Goal: Task Accomplishment & Management: Use online tool/utility

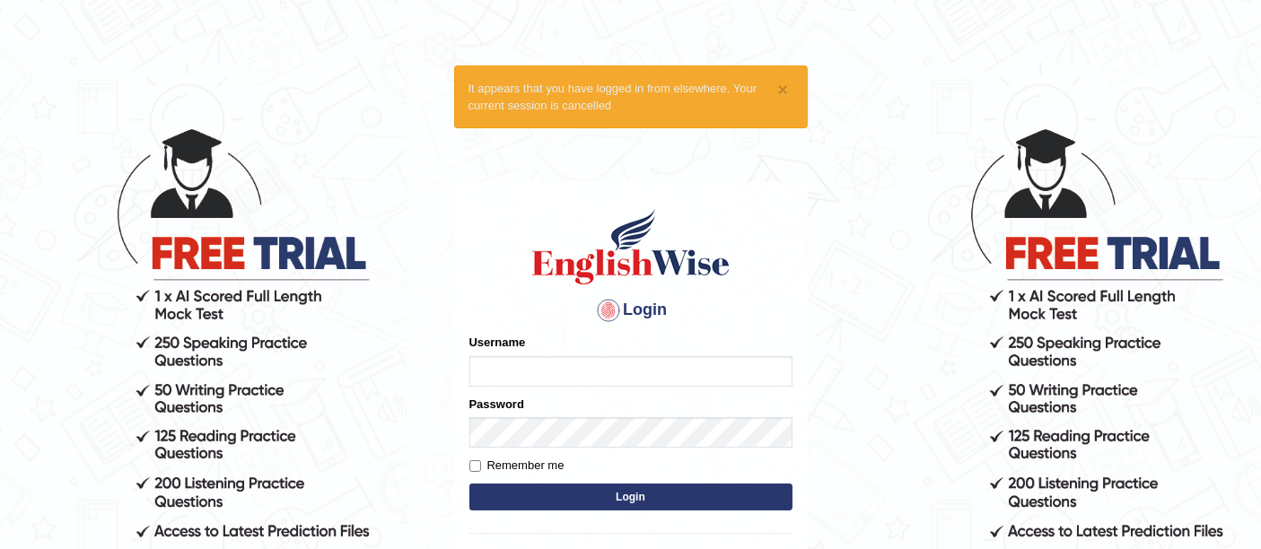
type input "faizabutool0319"
click at [692, 502] on button "Login" at bounding box center [630, 497] width 323 height 27
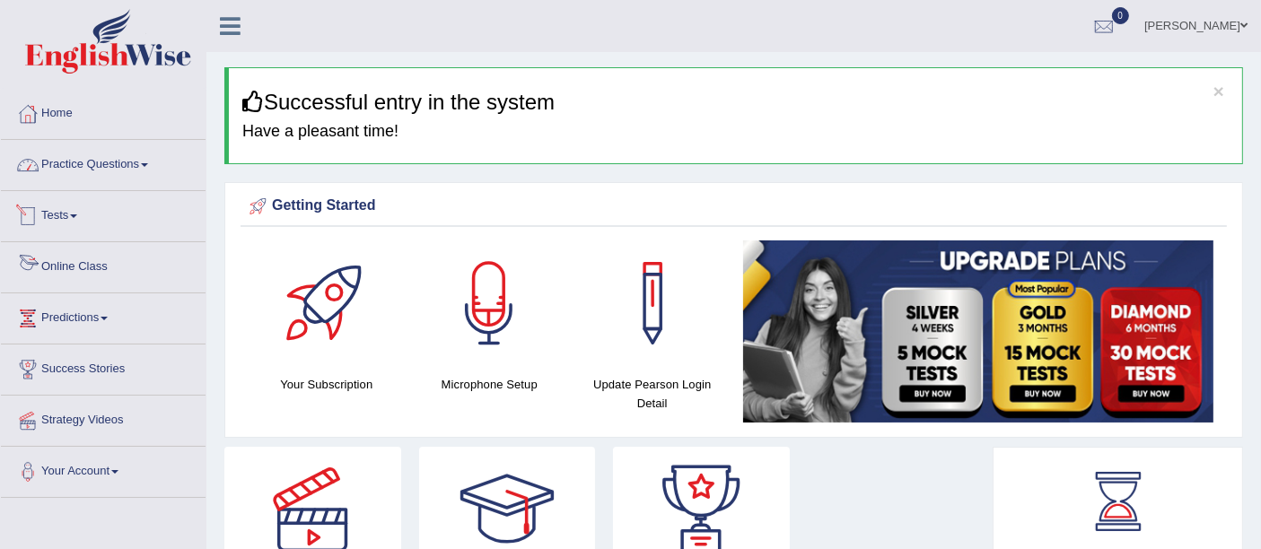
click at [64, 276] on link "Online Class" at bounding box center [103, 264] width 205 height 45
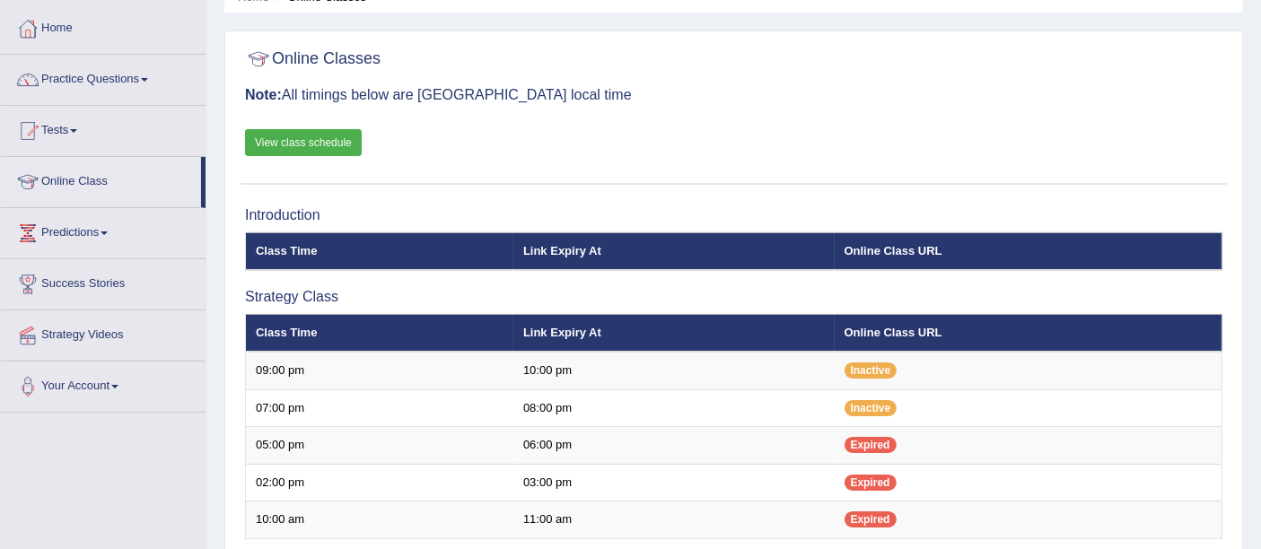
scroll to position [199, 0]
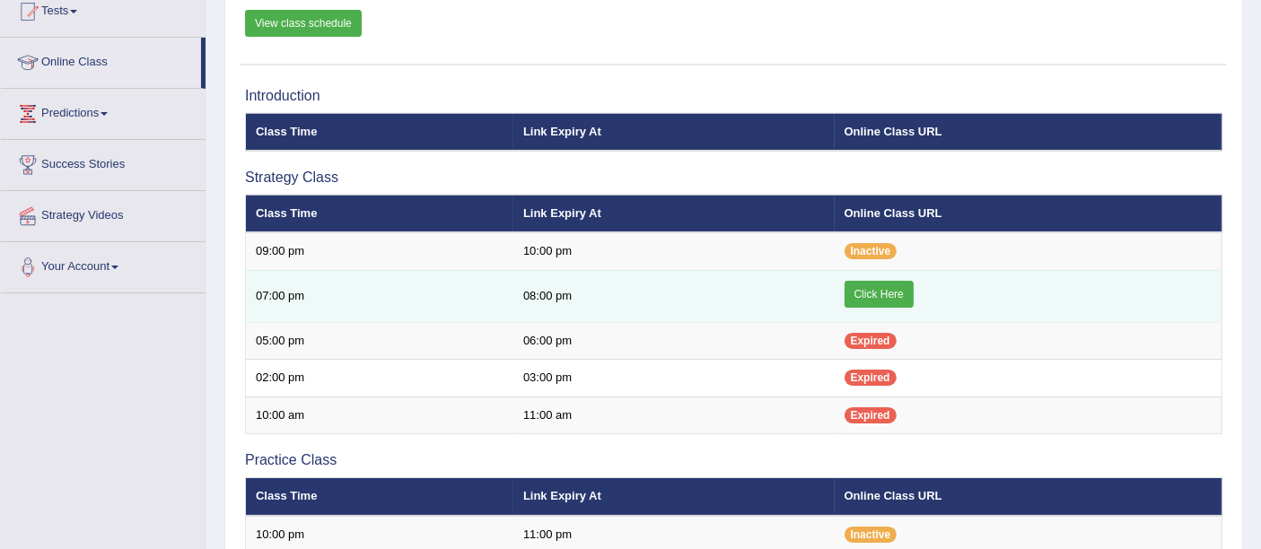
click at [899, 291] on link "Click Here" at bounding box center [879, 294] width 69 height 27
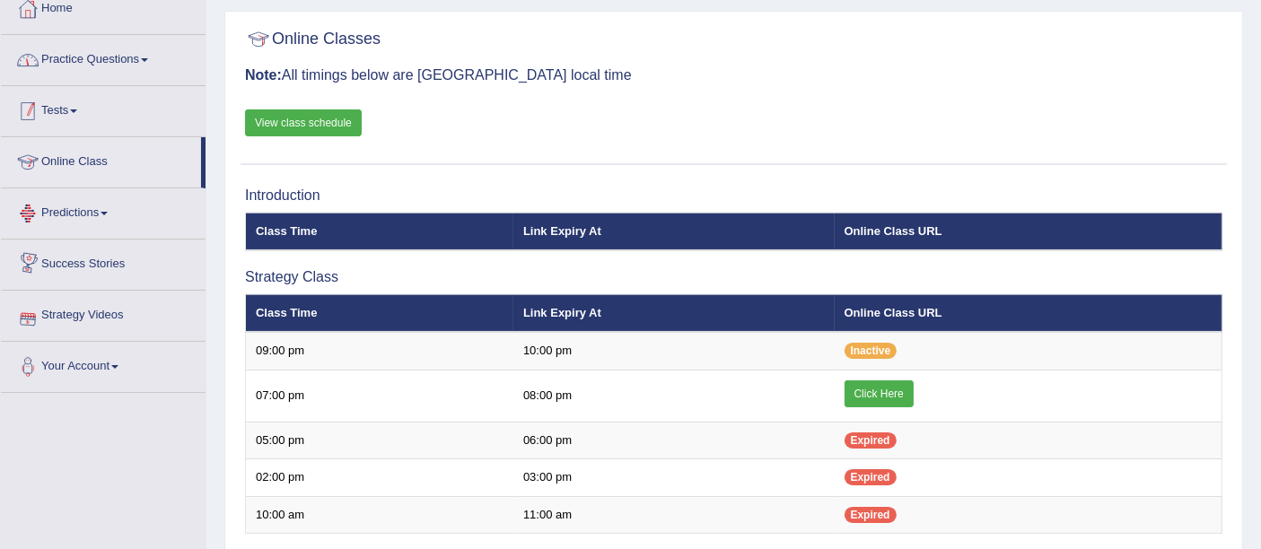
scroll to position [5, 0]
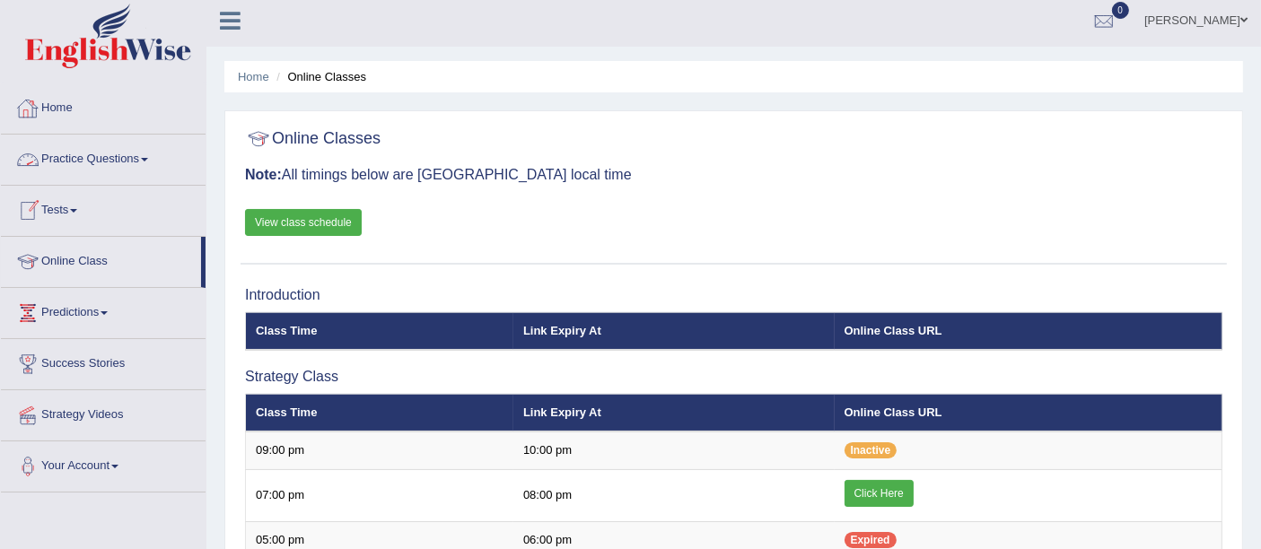
click at [148, 160] on span at bounding box center [144, 160] width 7 height 4
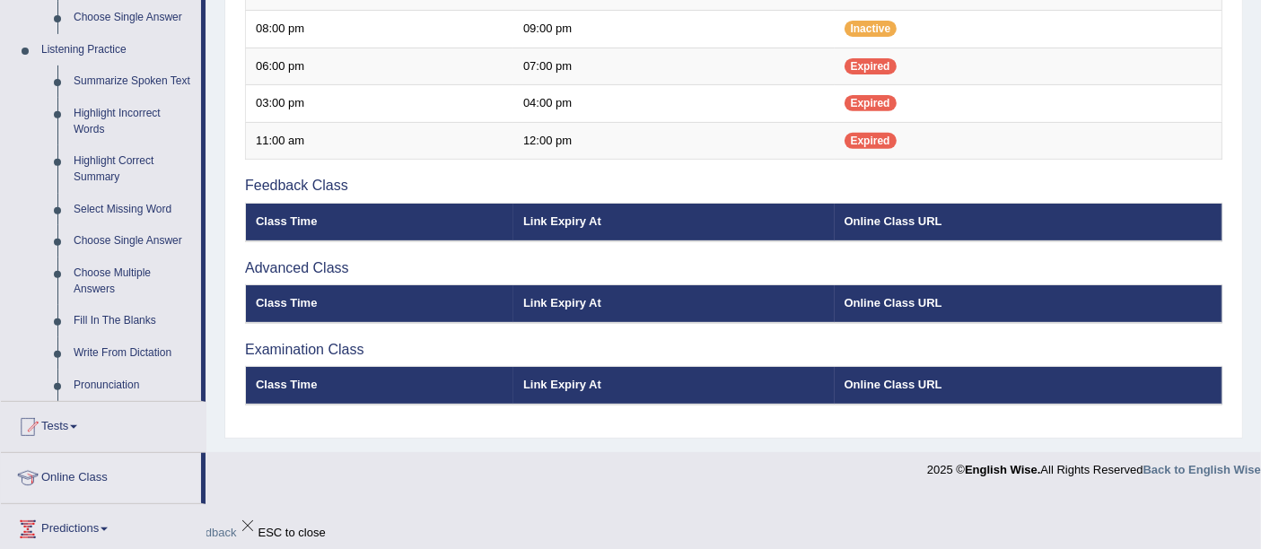
scroll to position [704, 0]
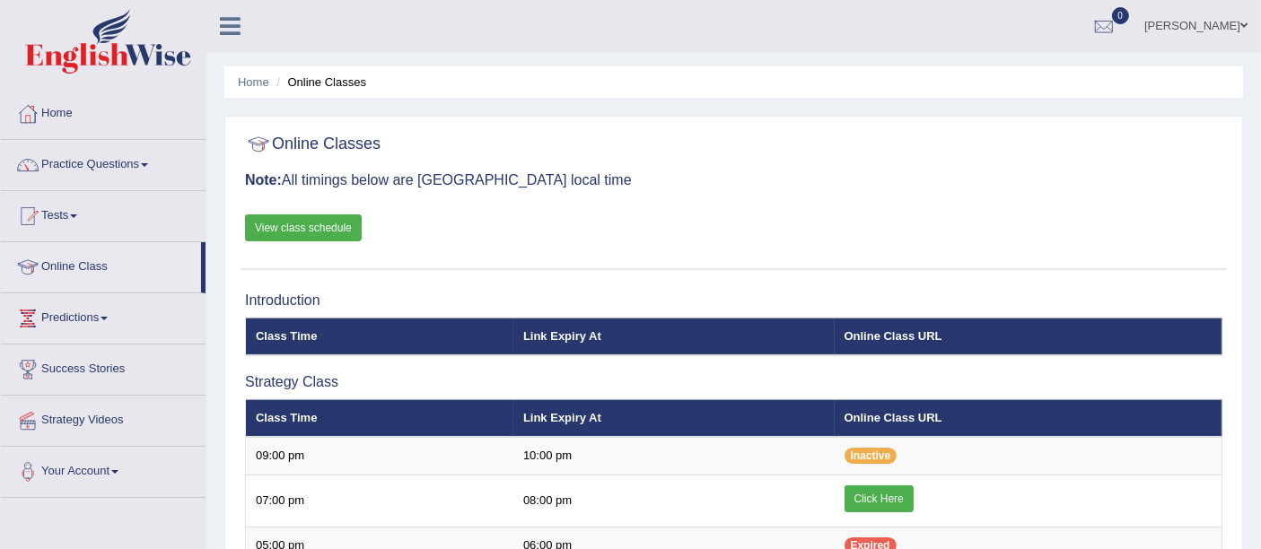
scroll to position [687, 0]
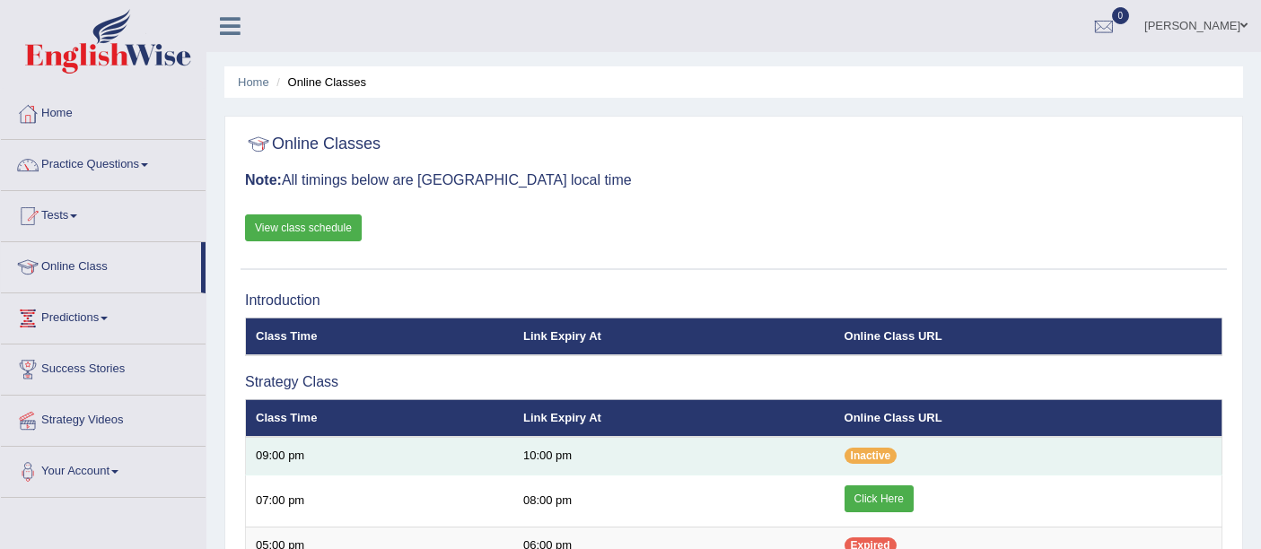
scroll to position [276, 0]
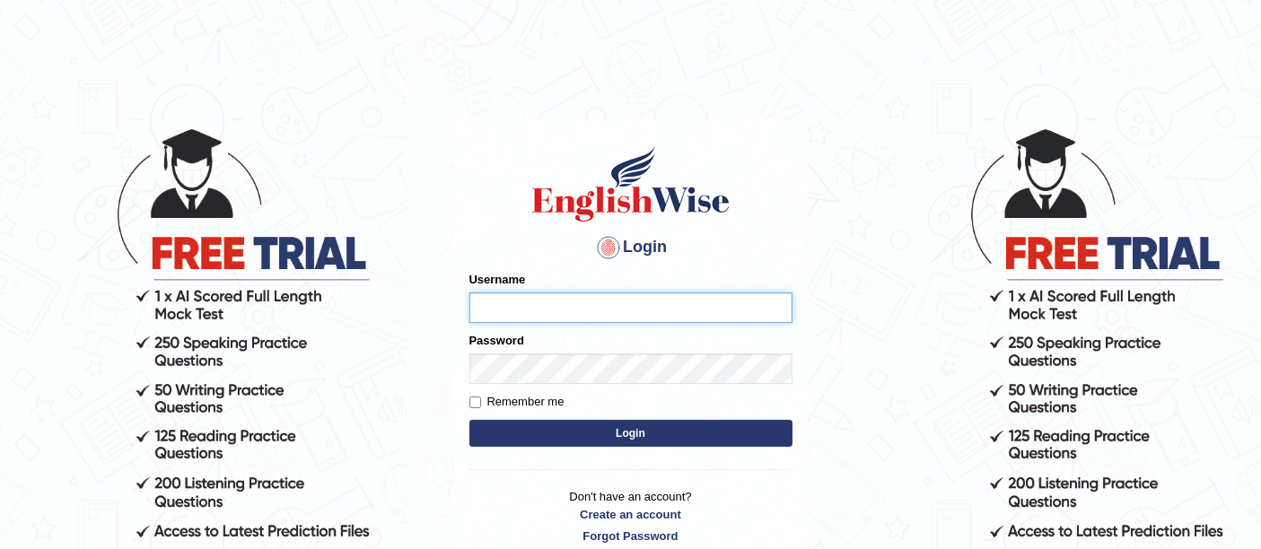
type input "faizabutool0319"
click at [614, 441] on button "Login" at bounding box center [630, 433] width 323 height 27
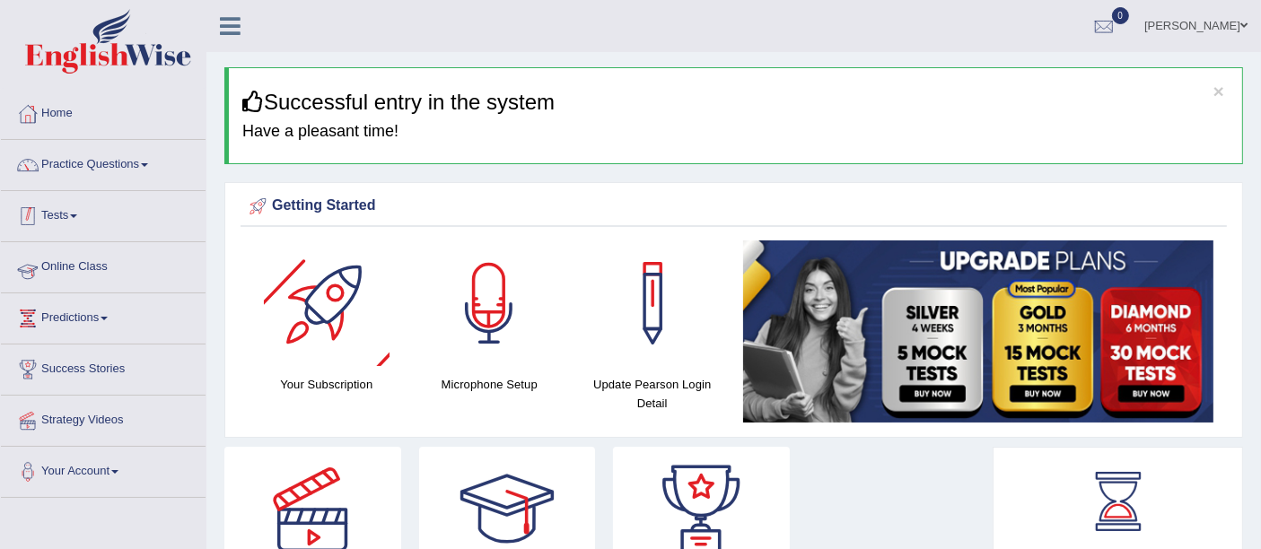
click at [86, 262] on link "Online Class" at bounding box center [103, 264] width 205 height 45
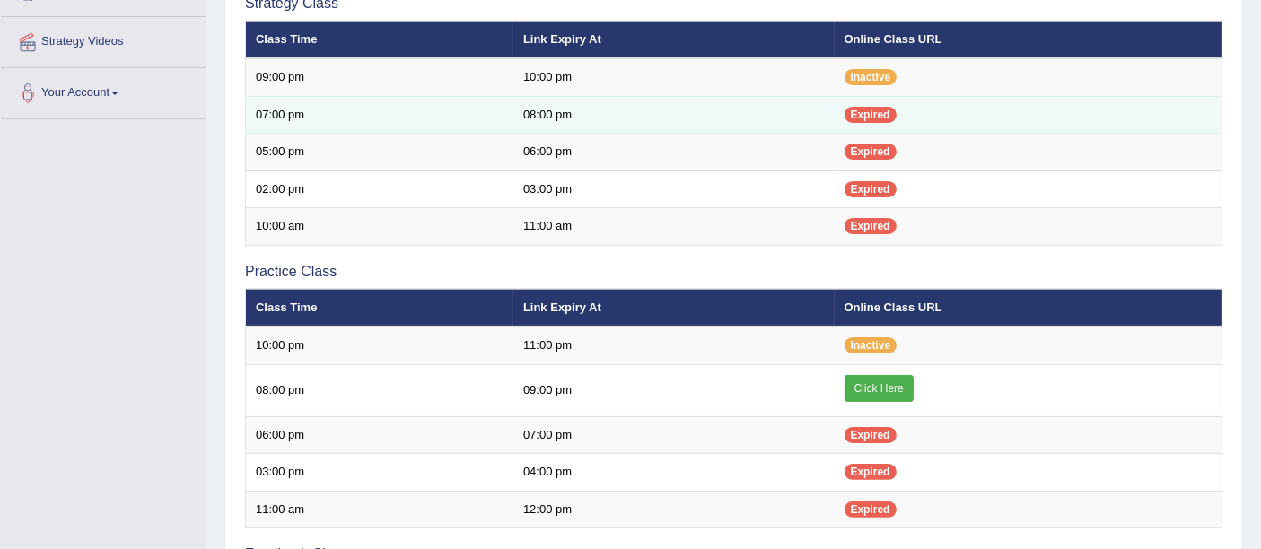
scroll to position [399, 0]
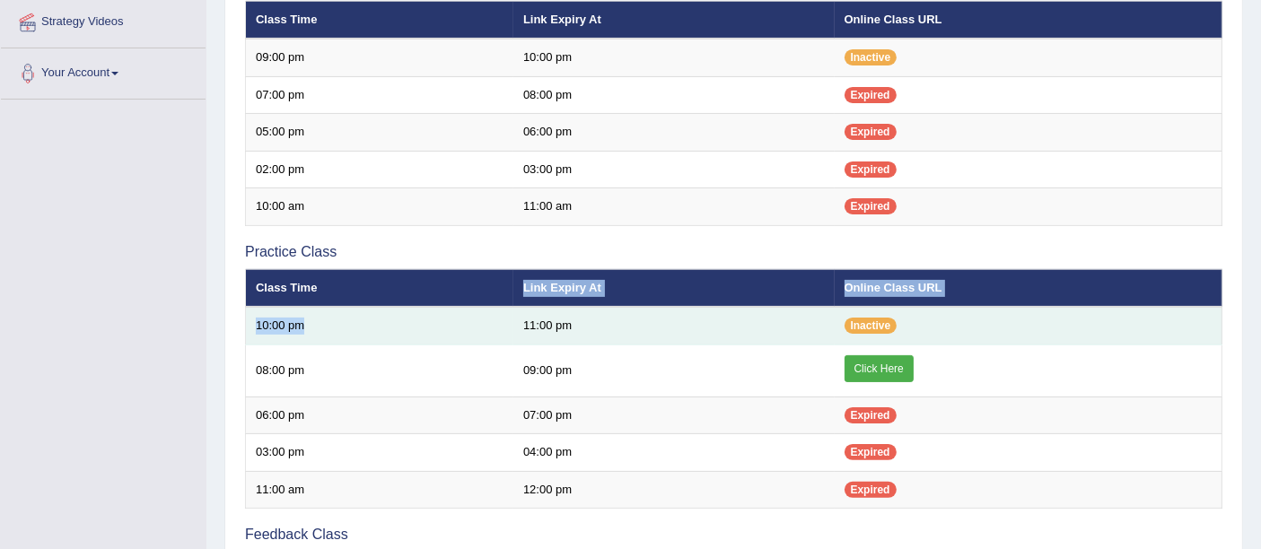
drag, startPoint x: 485, startPoint y: 298, endPoint x: 486, endPoint y: 308, distance: 9.9
click at [486, 308] on table "Class Time Link Expiry At Online Class URL 10:00 pm 11:00 pm Inactive" at bounding box center [733, 389] width 977 height 241
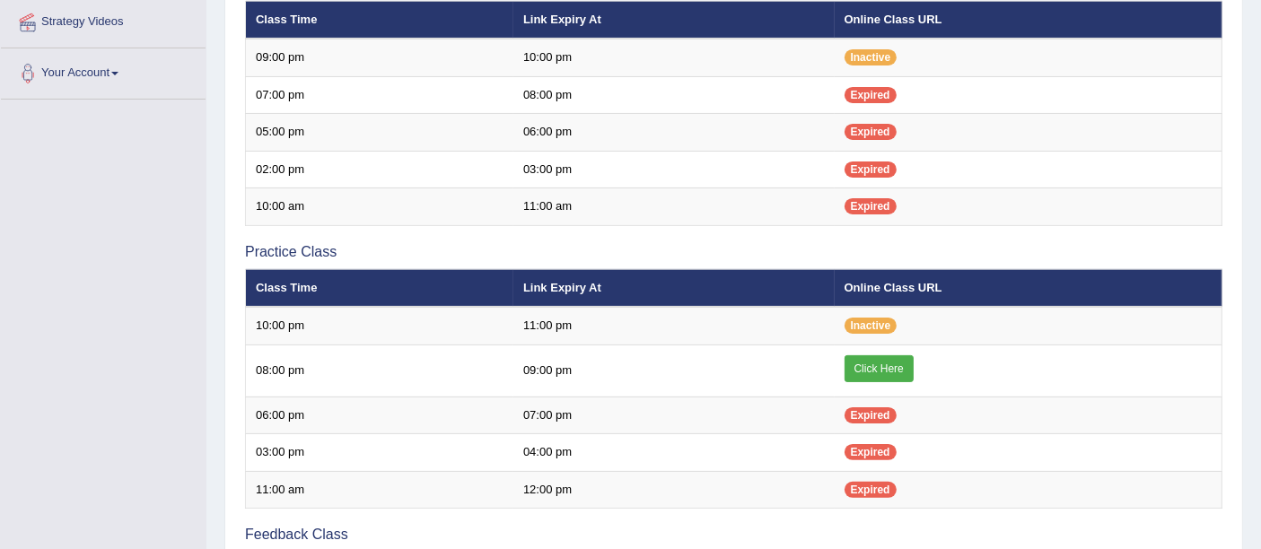
click at [96, 283] on div "Toggle navigation Home Practice Questions Speaking Practice Read Aloud Repeat S…" at bounding box center [630, 219] width 1261 height 1236
